Goal: Book appointment/travel/reservation

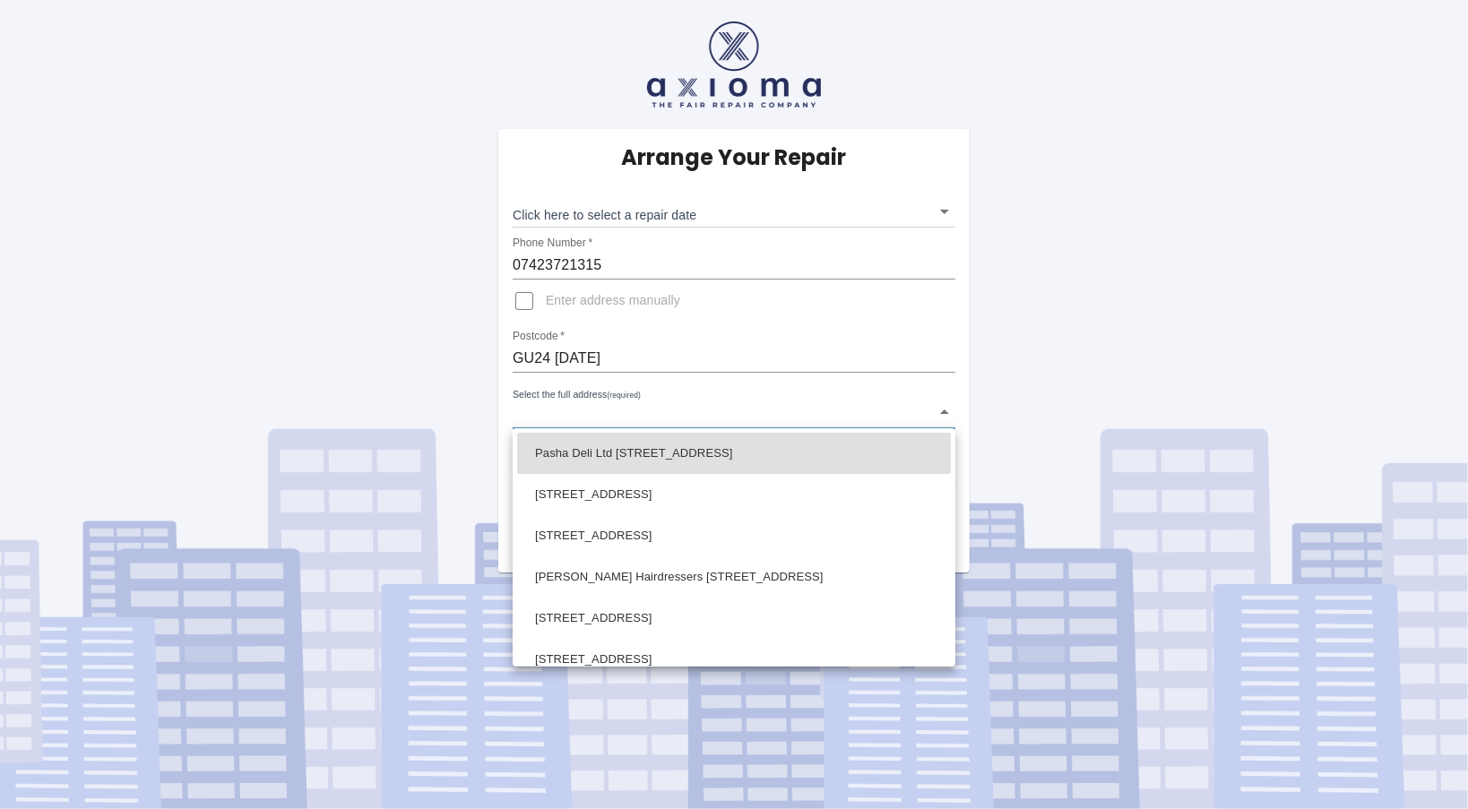
click at [621, 407] on body "Arrange Your Repair Click here to select a repair date ​ Phone Number   * 07423…" at bounding box center [734, 404] width 1468 height 809
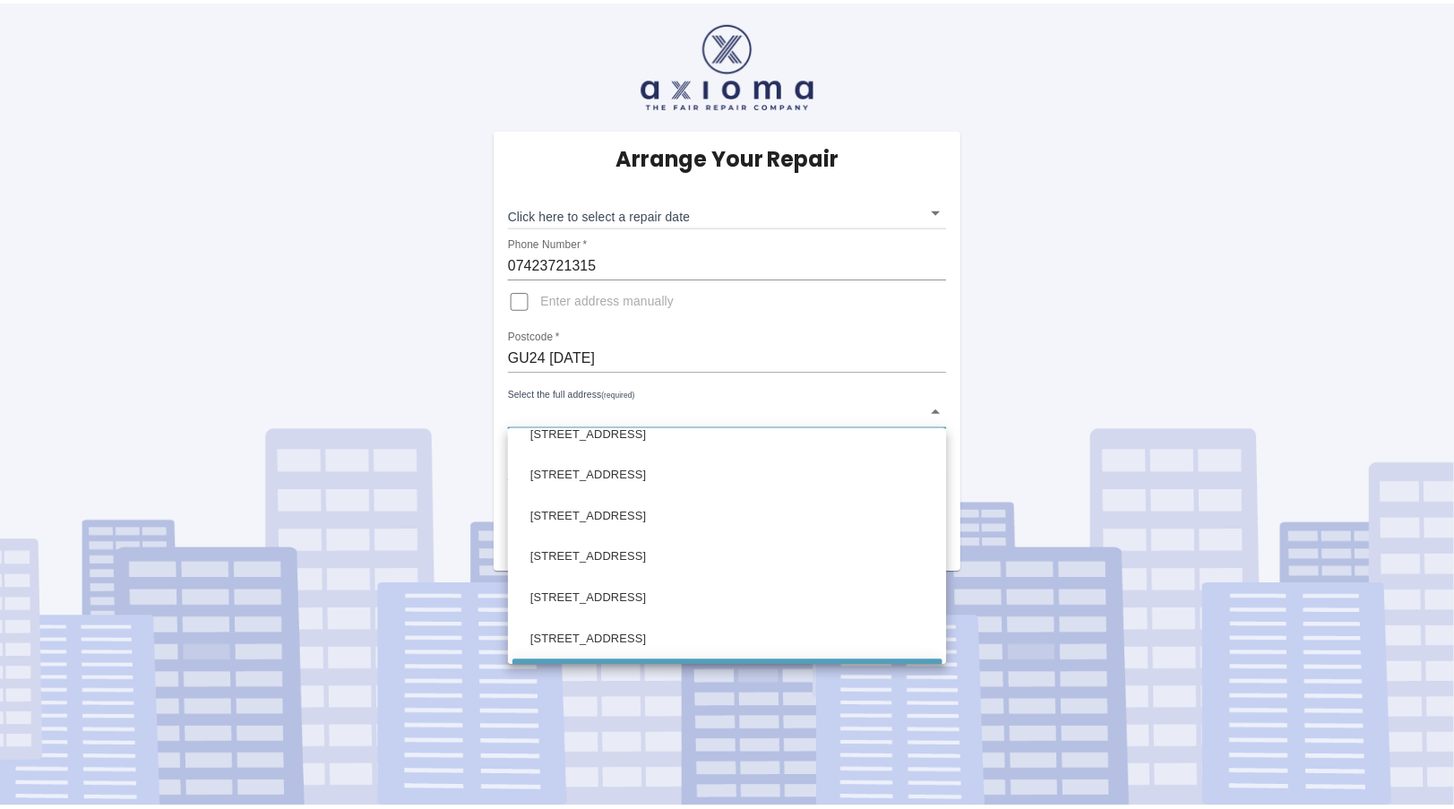
scroll to position [430, 0]
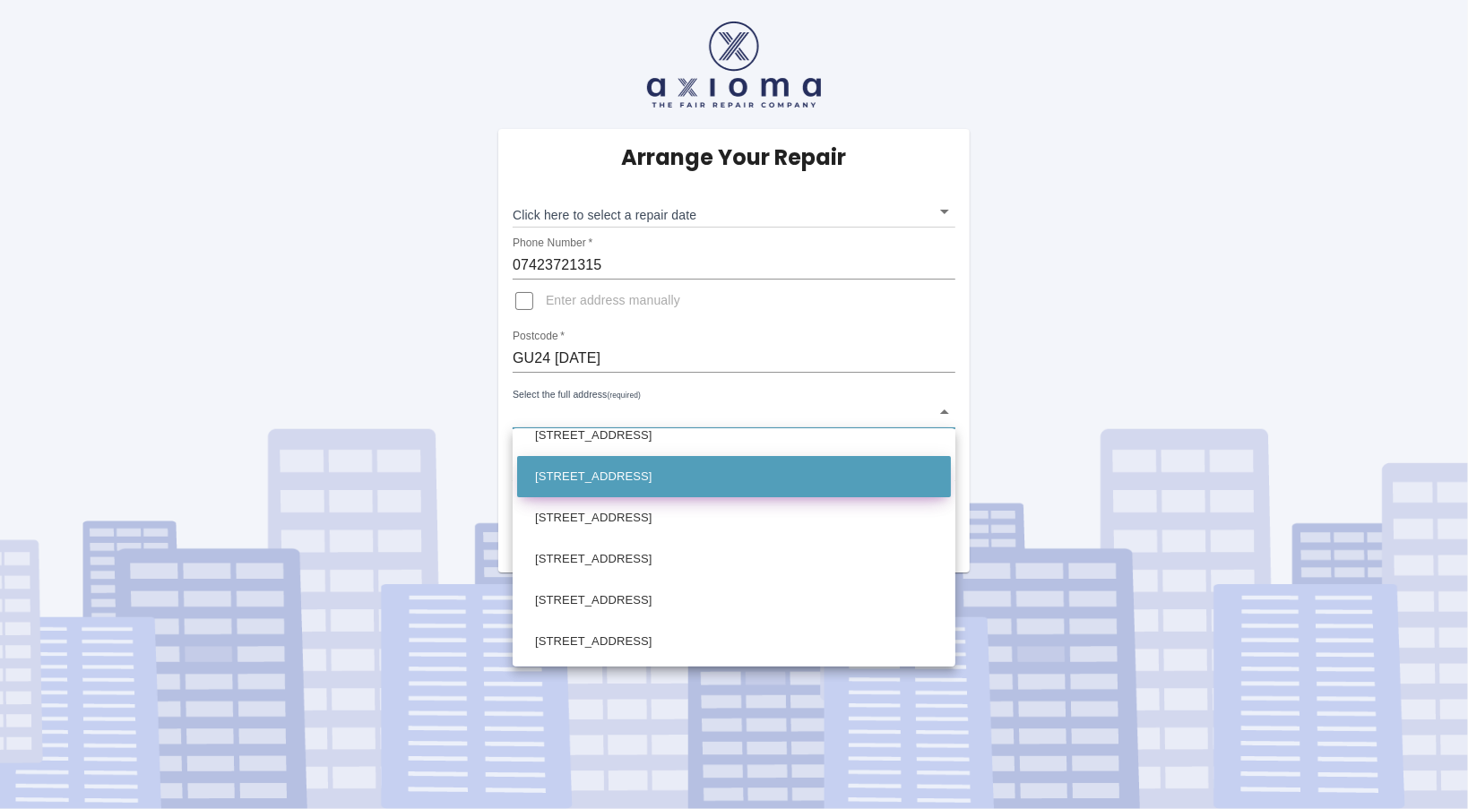
drag, startPoint x: 645, startPoint y: 521, endPoint x: 658, endPoint y: 464, distance: 57.8
click at [658, 464] on ul "Pasha Deli Ltd [STREET_ADDRESS][GEOGRAPHIC_DATA] [STREET_ADDRESS][GEOGRAPHIC_DA…" at bounding box center [733, 332] width 443 height 668
click at [658, 464] on li "[STREET_ADDRESS]" at bounding box center [734, 476] width 434 height 41
type input "[STREET_ADDRESS]"
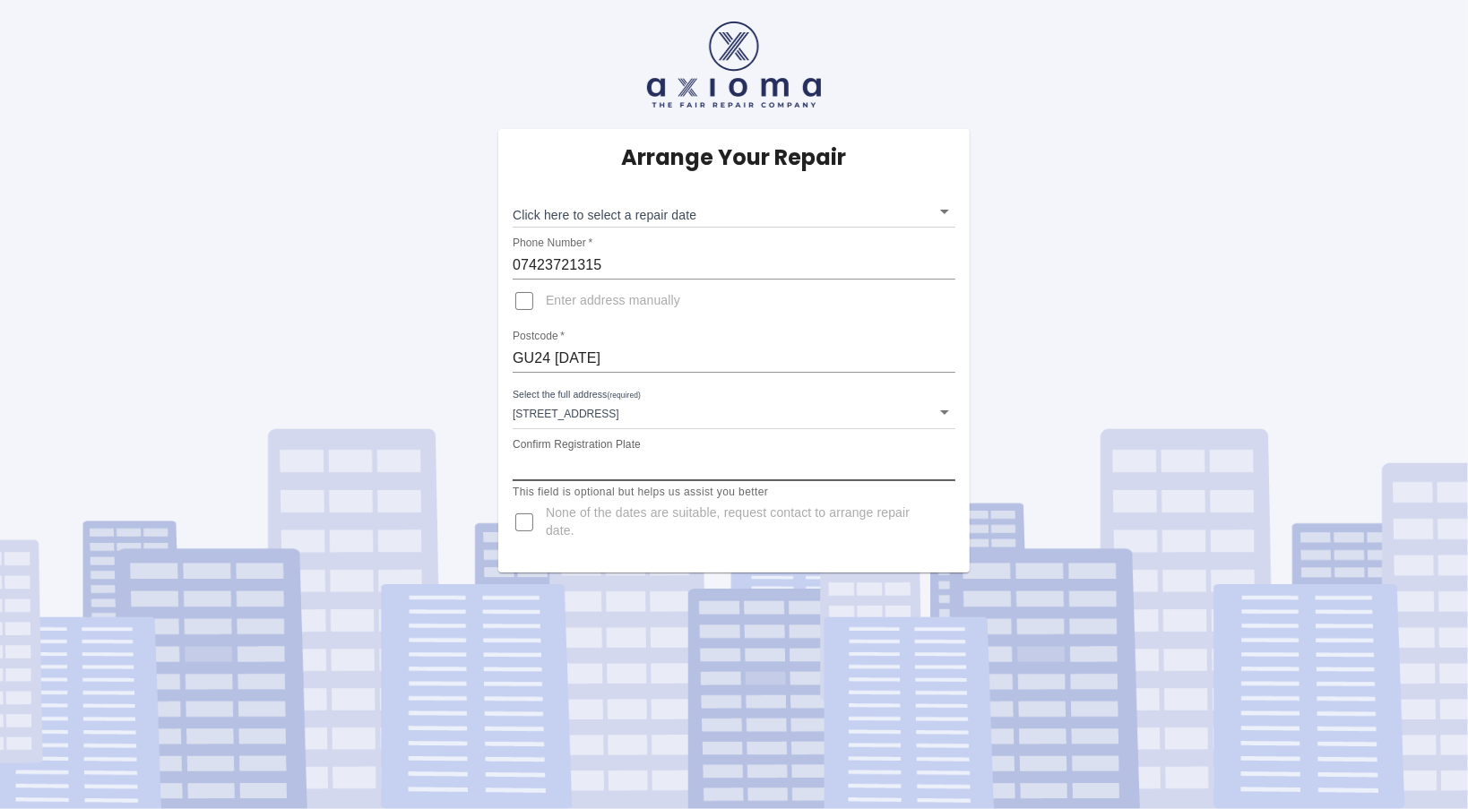
click at [695, 464] on input "Confirm Registration Plate" at bounding box center [733, 466] width 443 height 29
type input "YF69FOP"
click at [749, 205] on body "Arrange Your Repair Click here to select a repair date ​ Phone Number   * 07423…" at bounding box center [734, 404] width 1468 height 809
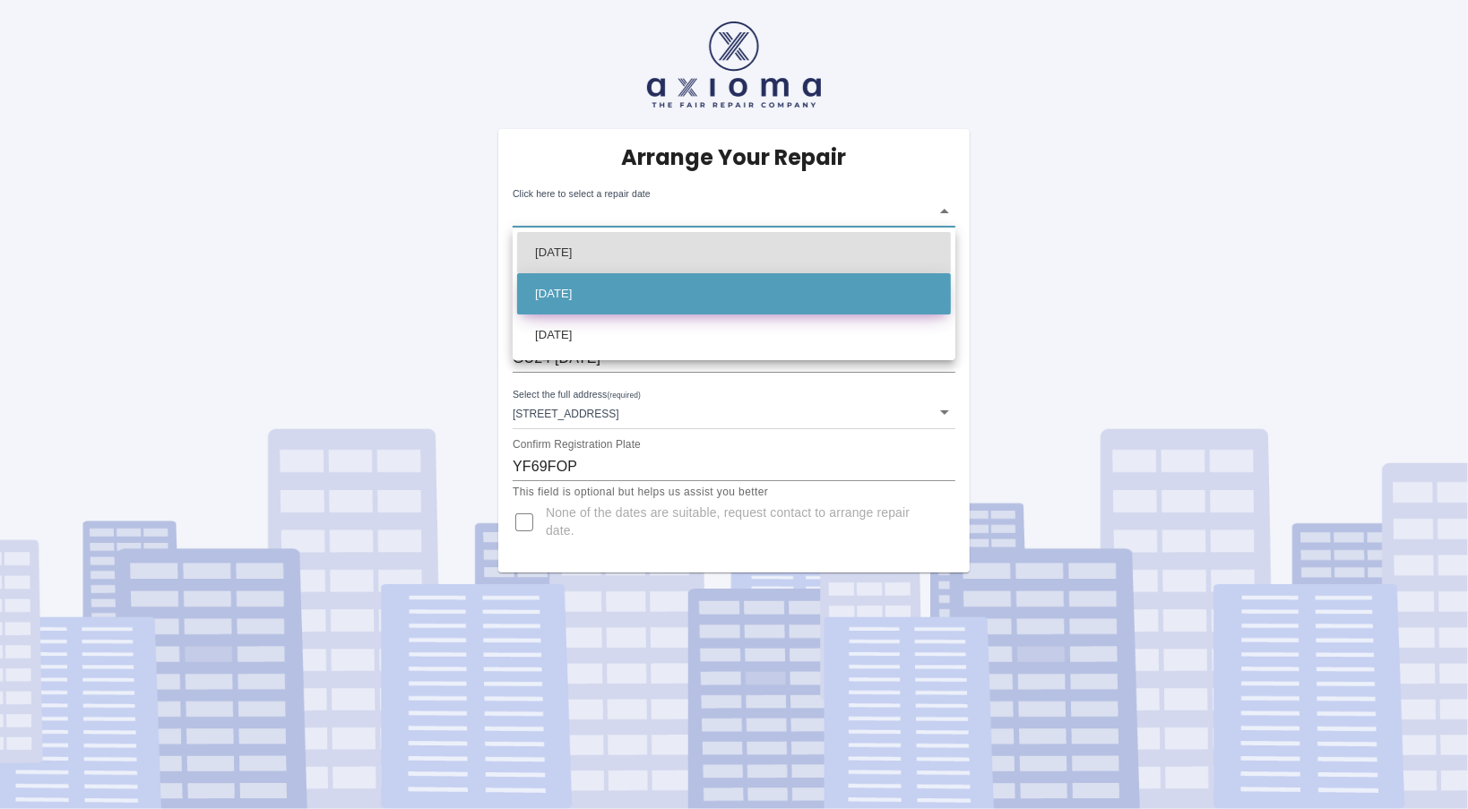
click at [736, 283] on li "[DATE]" at bounding box center [734, 293] width 434 height 41
type input "[DATE]T00:00:00.000Z"
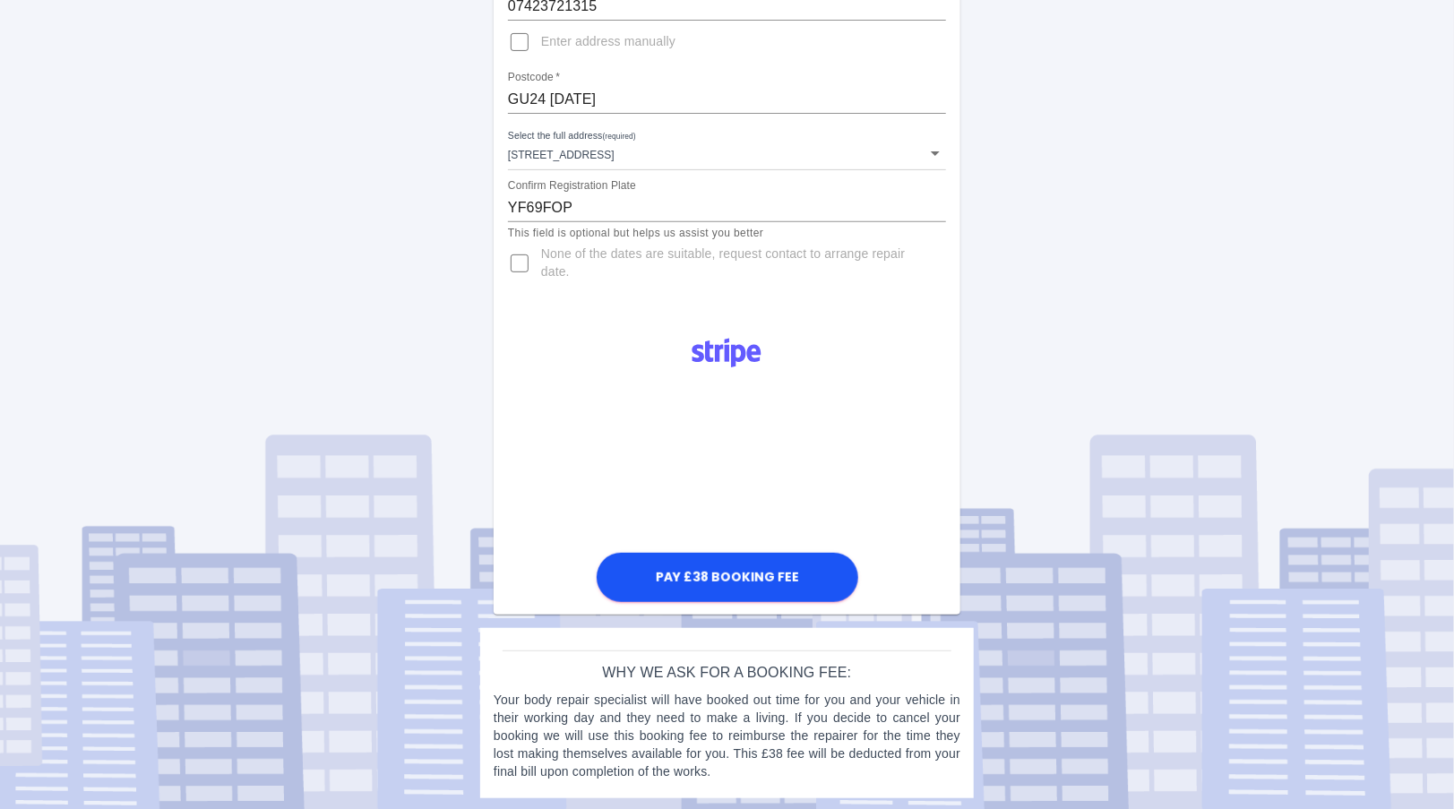
scroll to position [0, 0]
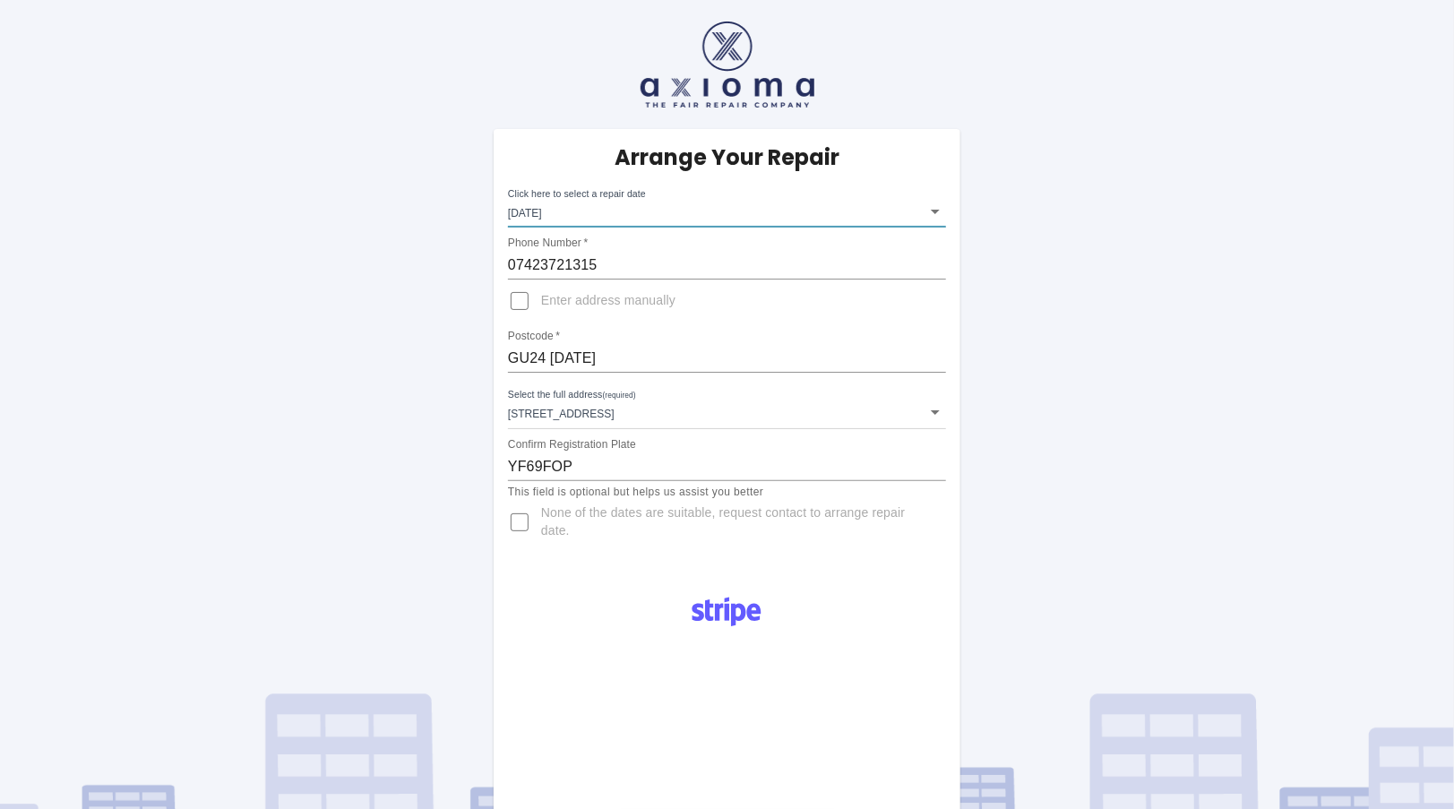
click at [663, 211] on body "Arrange Your Repair Click here to select a repair date [DATE] [DATE]T00:00:00.0…" at bounding box center [727, 535] width 1454 height 1071
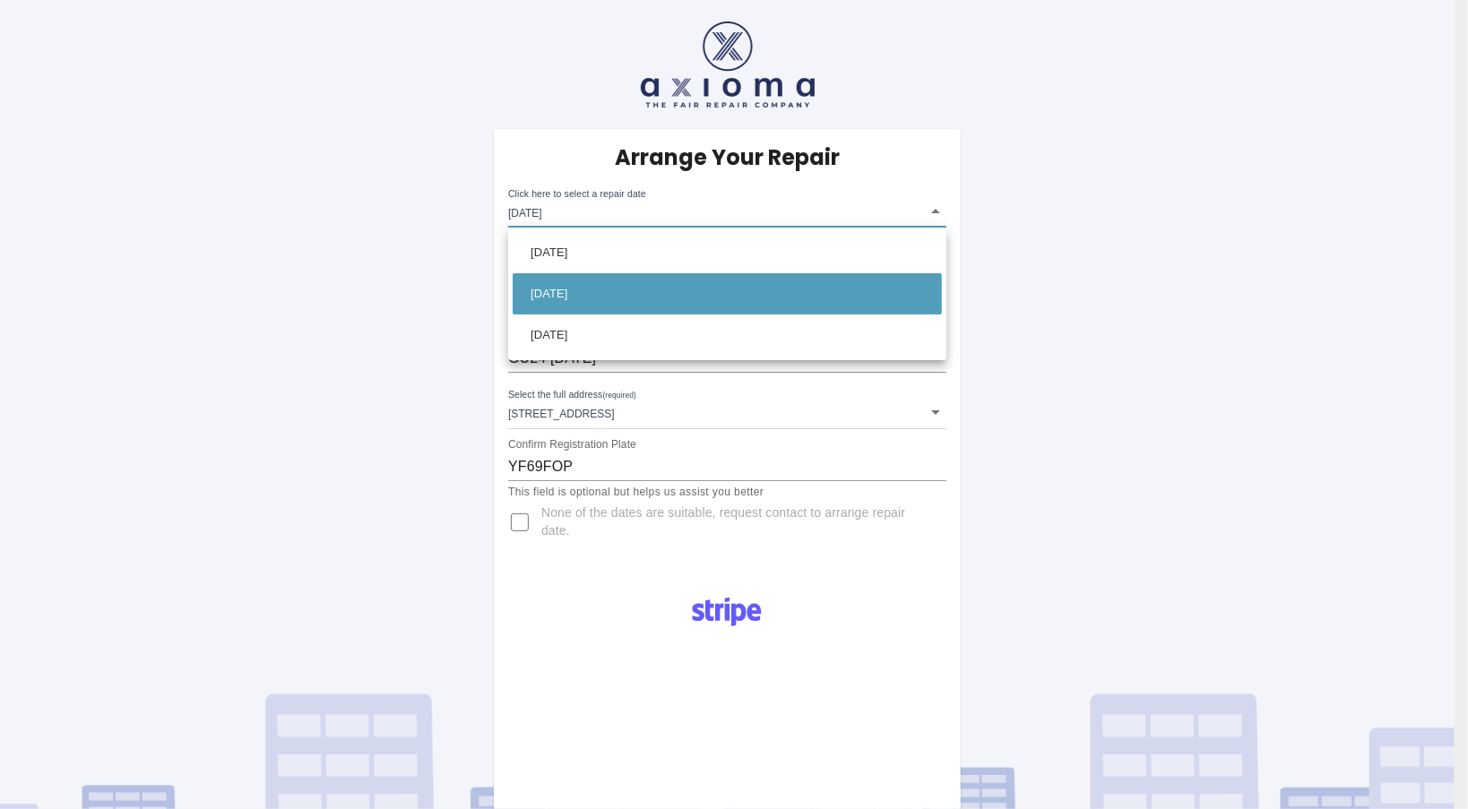
click at [663, 211] on div at bounding box center [734, 404] width 1468 height 809
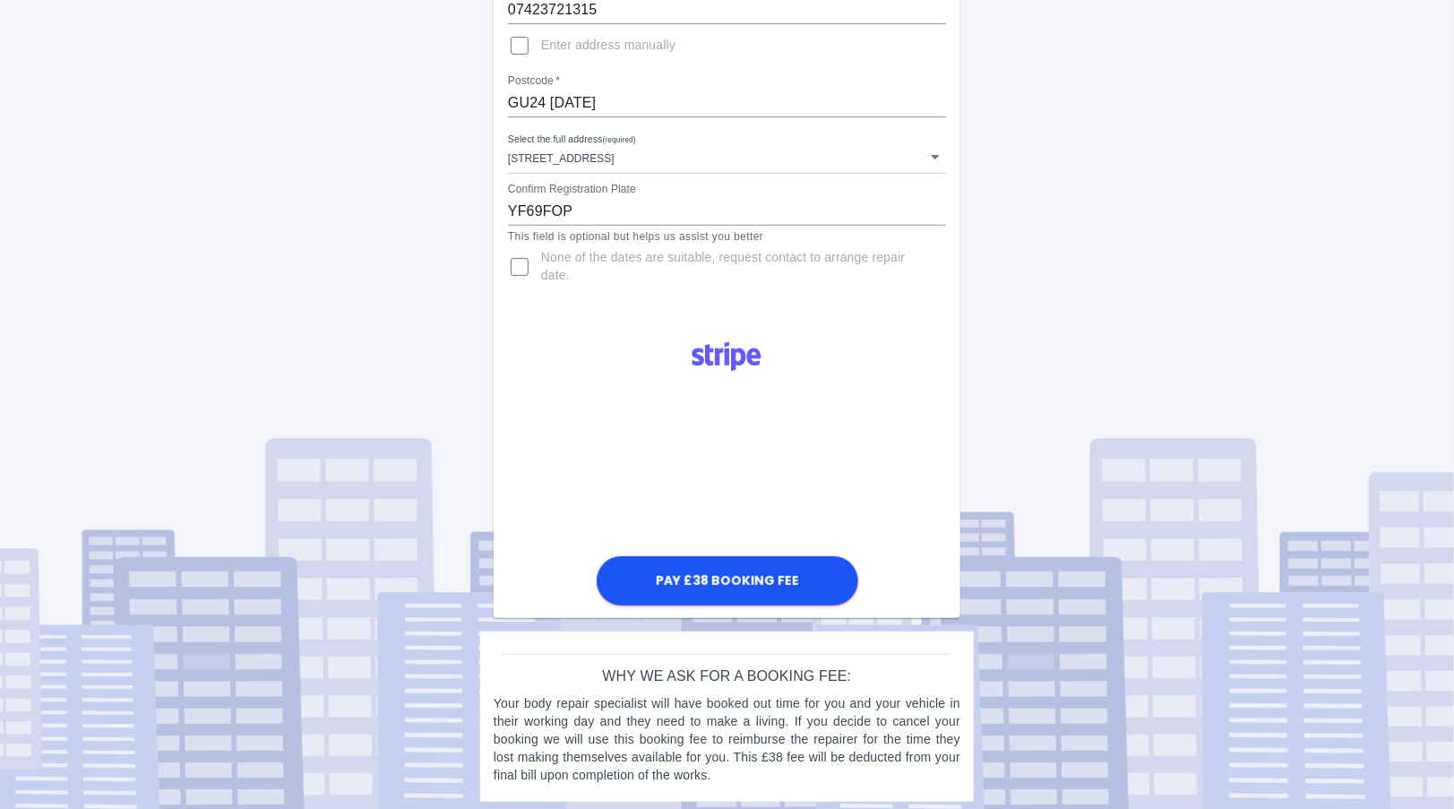
scroll to position [259, 0]
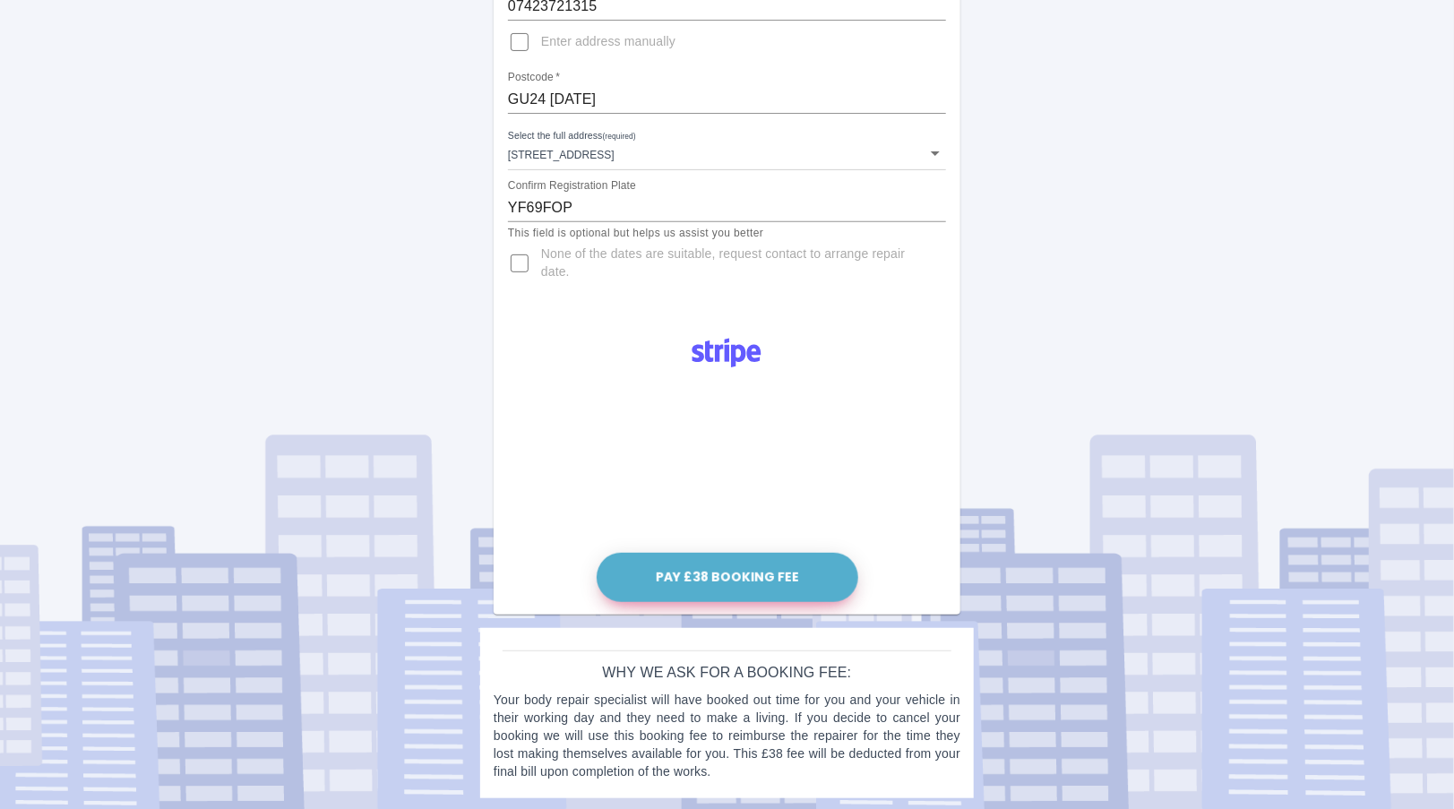
click at [807, 586] on button "Pay £38 Booking Fee" at bounding box center [728, 577] width 262 height 49
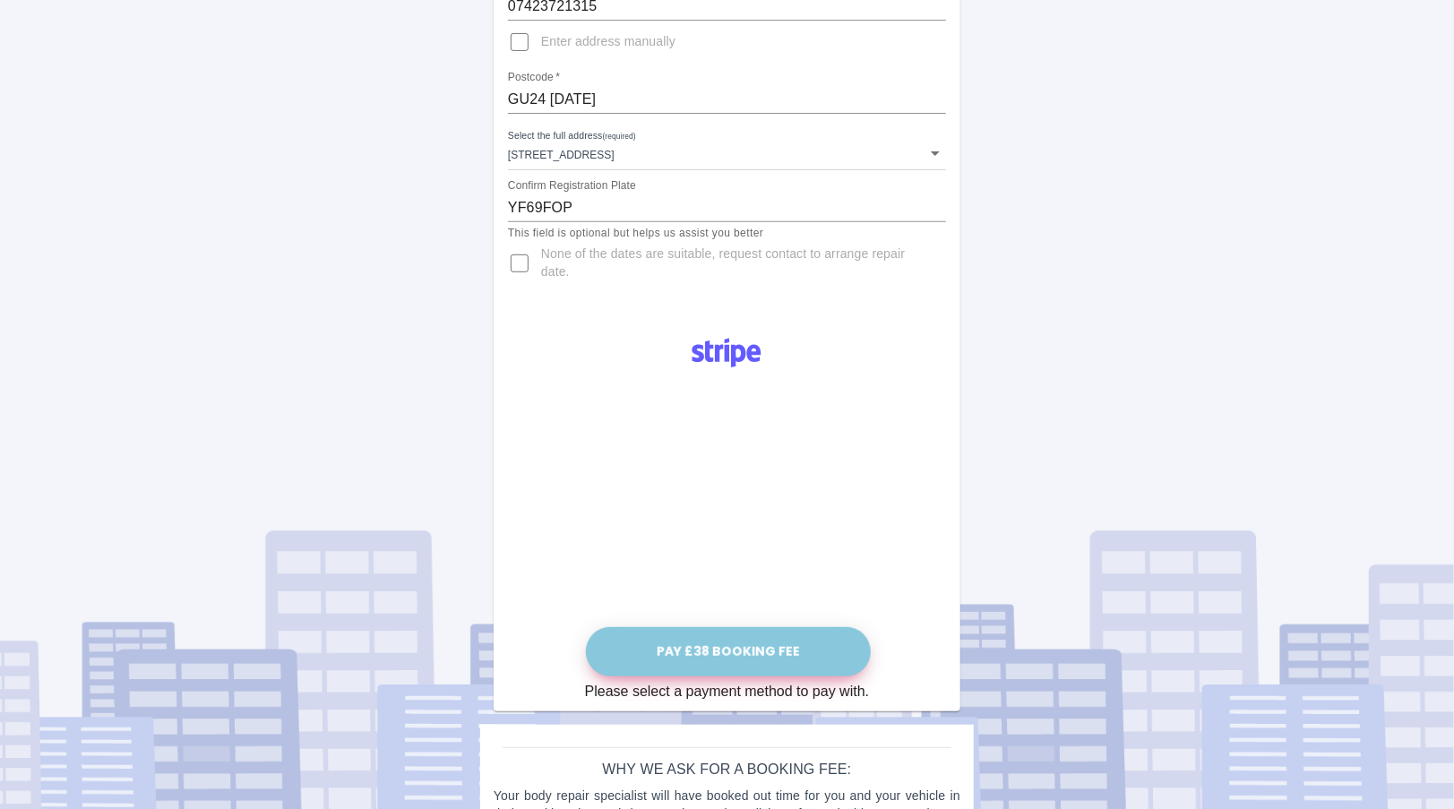
click at [788, 647] on button "Pay £38 Booking Fee" at bounding box center [728, 651] width 285 height 49
